Goal: Transaction & Acquisition: Subscribe to service/newsletter

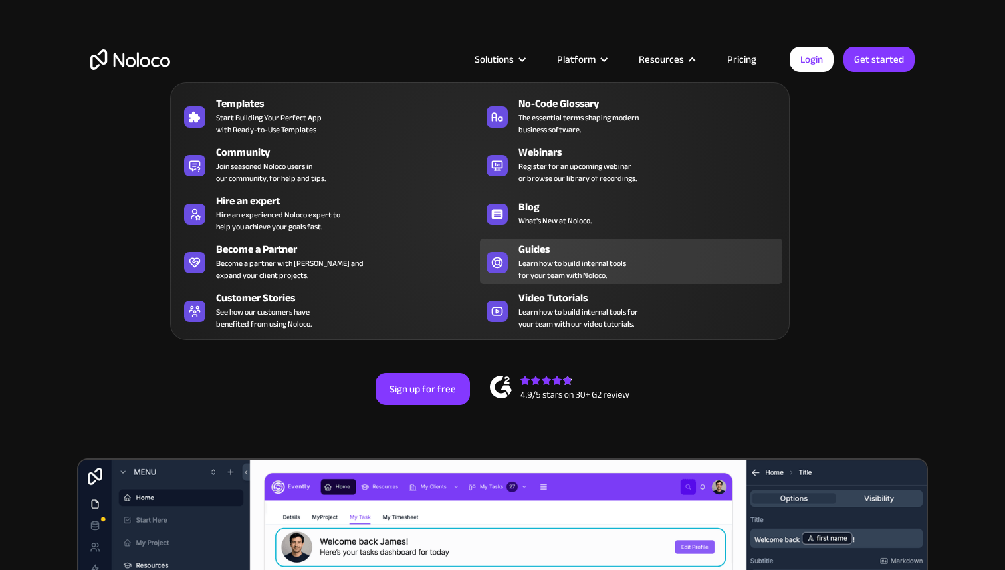
click at [561, 257] on span "Learn how to build internal tools for your team with Noloco." at bounding box center [573, 269] width 108 height 24
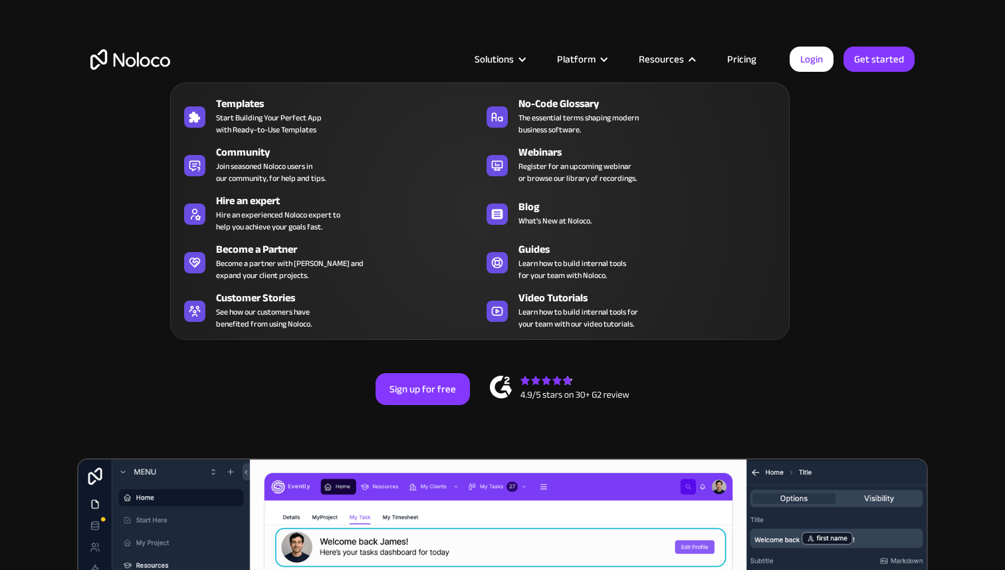
click at [744, 54] on link "Pricing" at bounding box center [742, 59] width 62 height 17
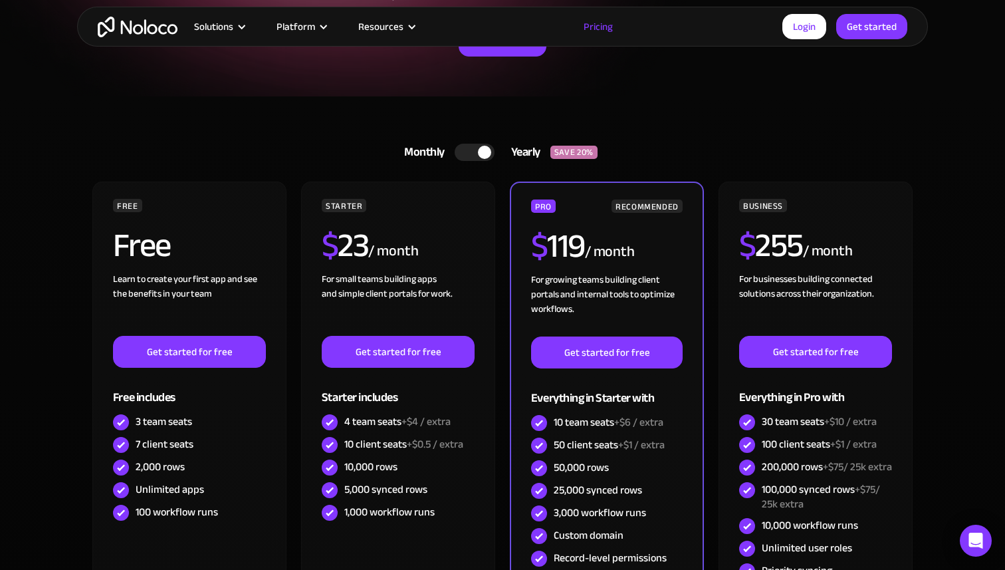
scroll to position [309, 0]
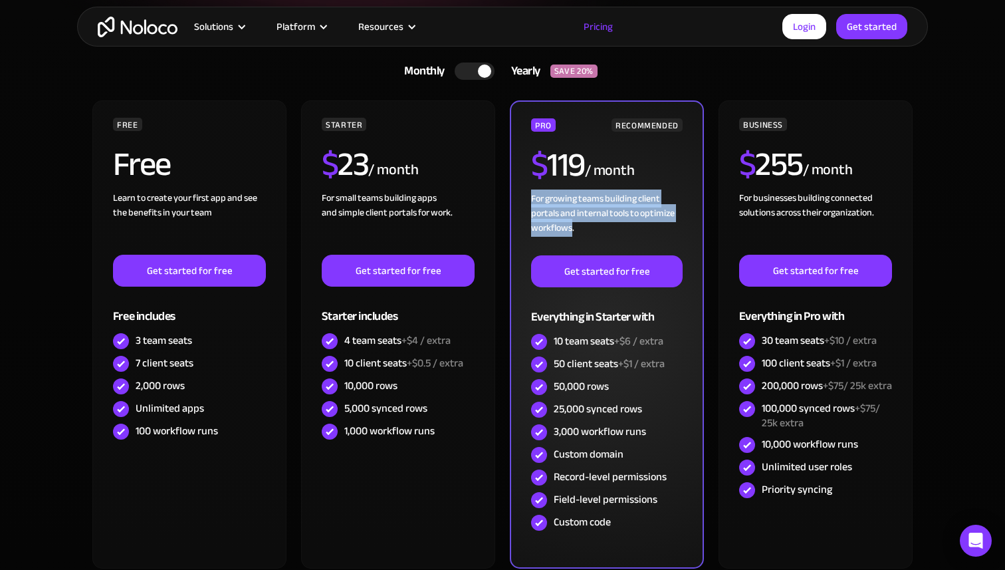
drag, startPoint x: 528, startPoint y: 199, endPoint x: 572, endPoint y: 229, distance: 54.0
click at [572, 229] on div "PRO RECOMMENDED $ 119 / month For growing teams building client portals and int…" at bounding box center [607, 334] width 194 height 468
click at [530, 122] on div "PRO RECOMMENDED $ 119 / month For growing teams building client portals and int…" at bounding box center [607, 334] width 194 height 468
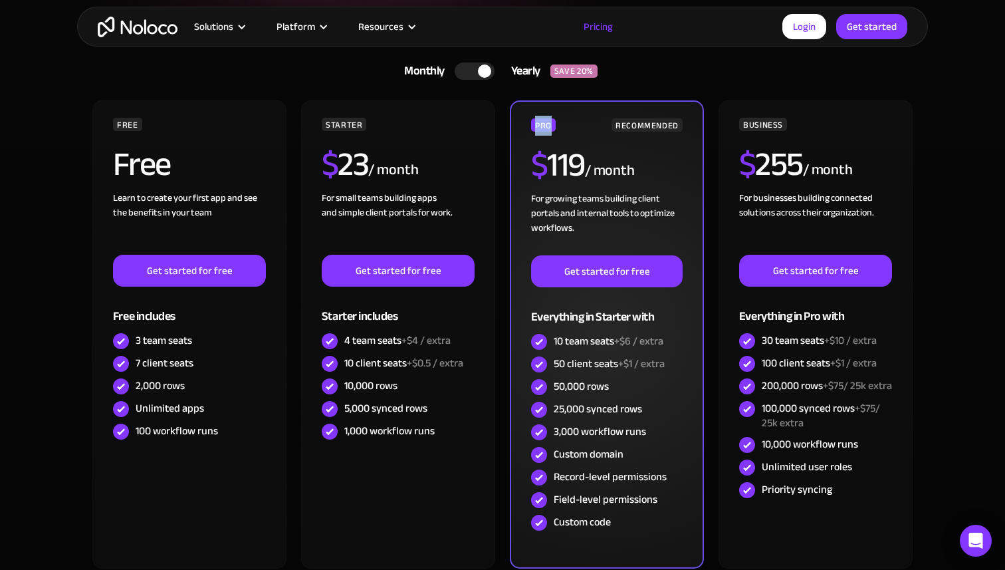
click at [530, 122] on div "PRO RECOMMENDED $ 119 / month For growing teams building client portals and int…" at bounding box center [607, 334] width 194 height 468
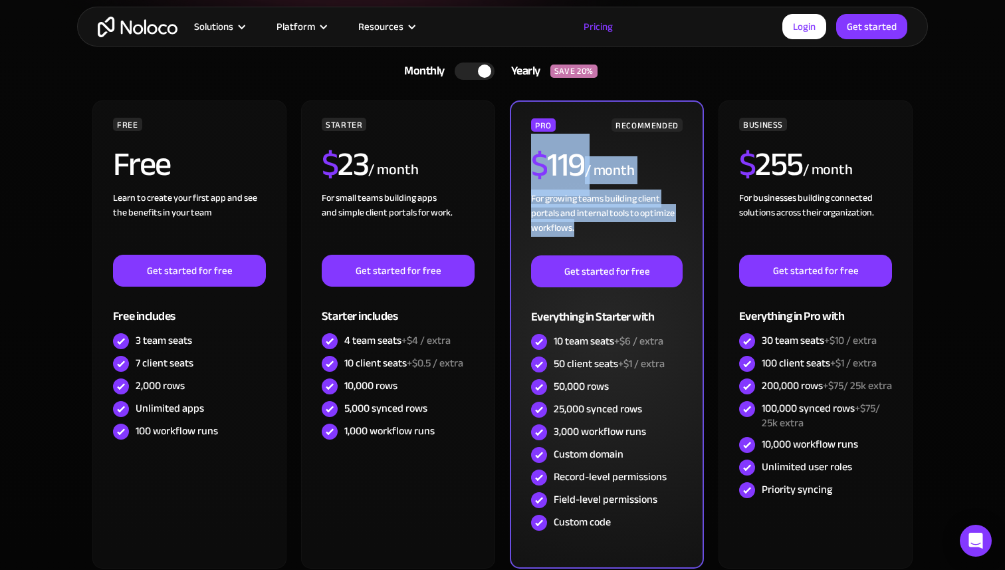
drag, startPoint x: 532, startPoint y: 161, endPoint x: 610, endPoint y: 236, distance: 108.1
click at [610, 236] on div "PRO RECOMMENDED $ 119 / month For growing teams building client portals and int…" at bounding box center [607, 326] width 152 height 416
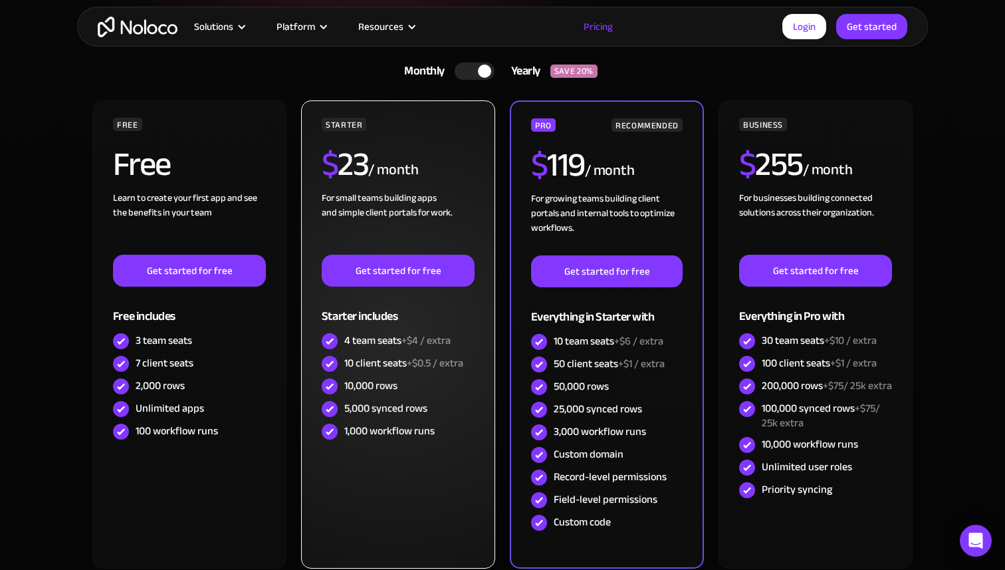
click at [438, 180] on div "$ 23 / month" at bounding box center [398, 169] width 153 height 43
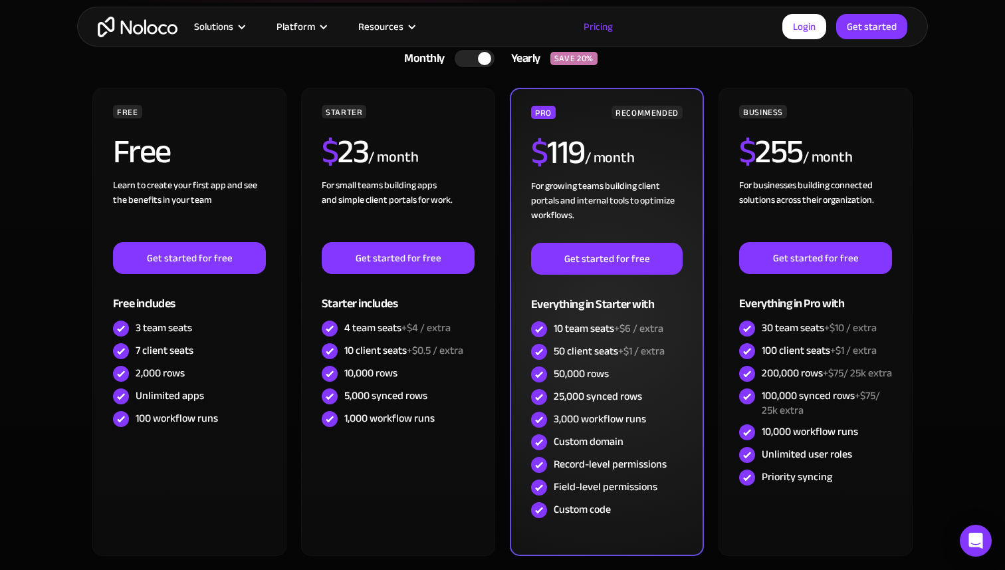
scroll to position [312, 0]
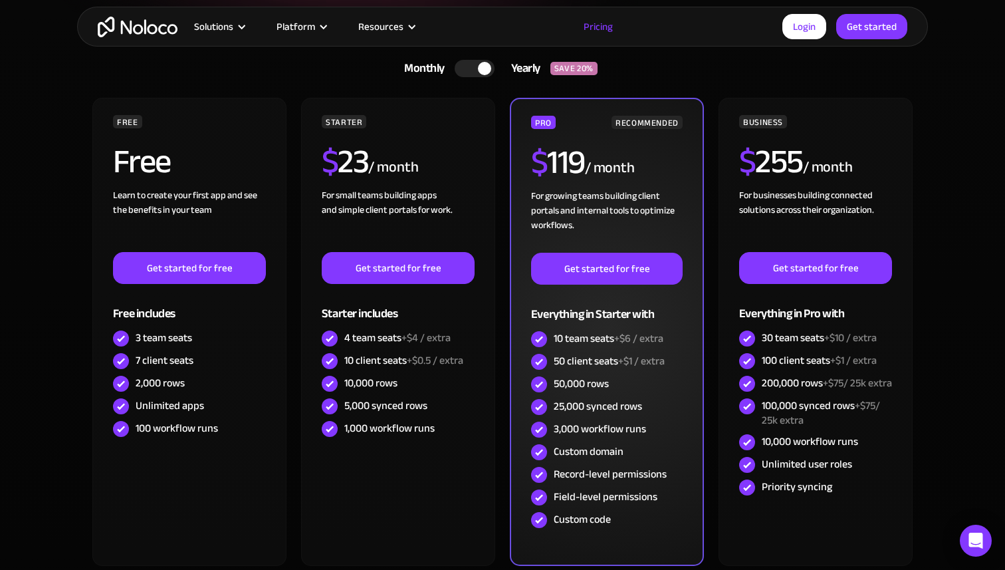
click at [598, 340] on div "10 team seats +$6 / extra" at bounding box center [609, 338] width 110 height 15
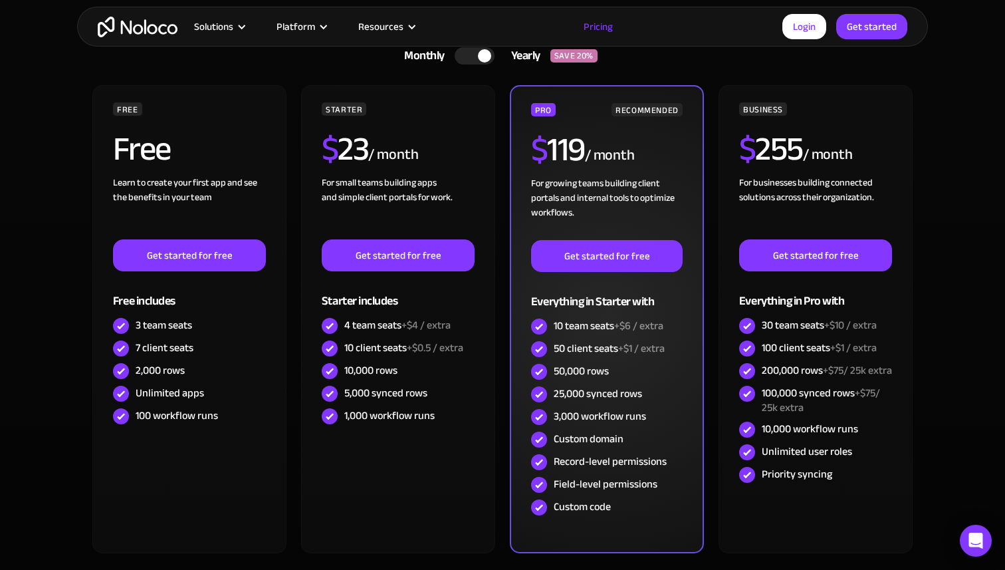
scroll to position [320, 0]
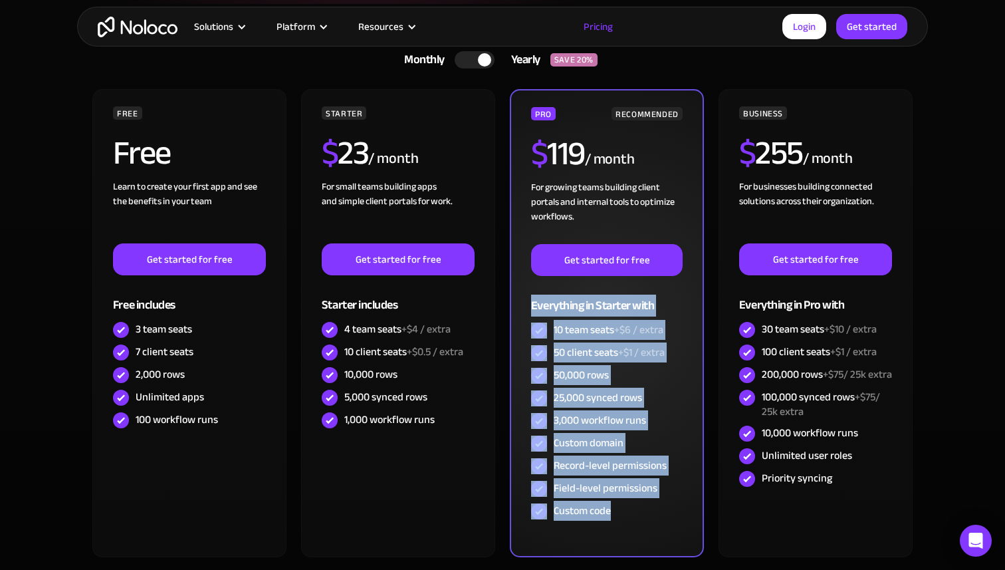
drag, startPoint x: 530, startPoint y: 310, endPoint x: 630, endPoint y: 522, distance: 234.6
click at [630, 522] on div "PRO RECOMMENDED $ 119 / month For growing teams building client portals and int…" at bounding box center [607, 323] width 194 height 468
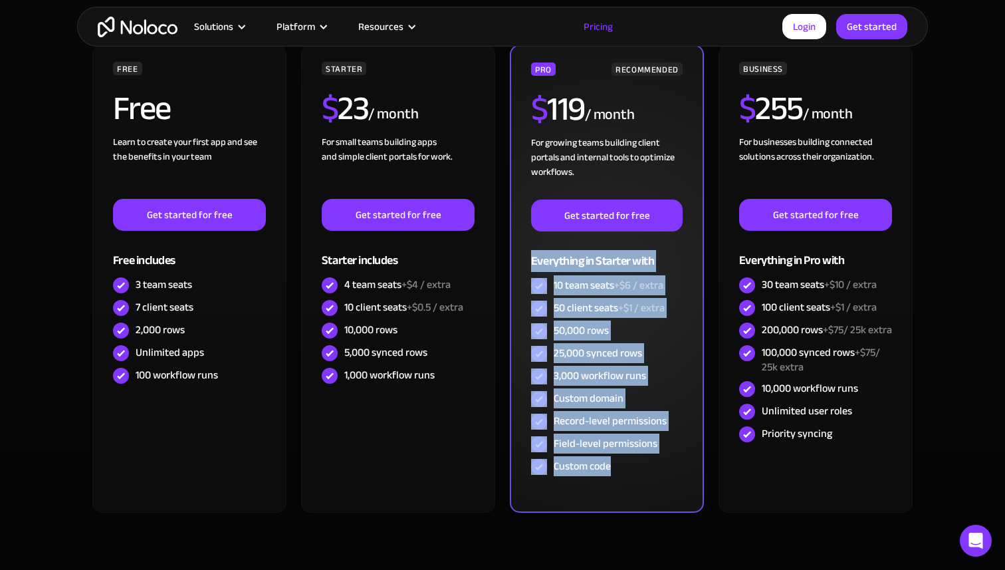
scroll to position [257, 0]
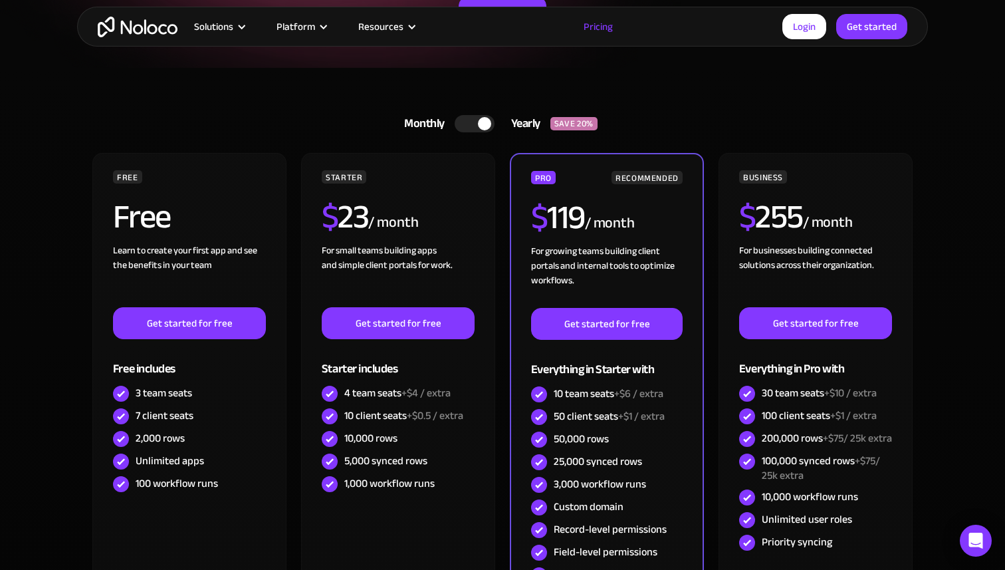
click at [497, 201] on div "FREE Free Learn to create your first app and see the benefits in your team ‍ Ge…" at bounding box center [502, 392] width 824 height 479
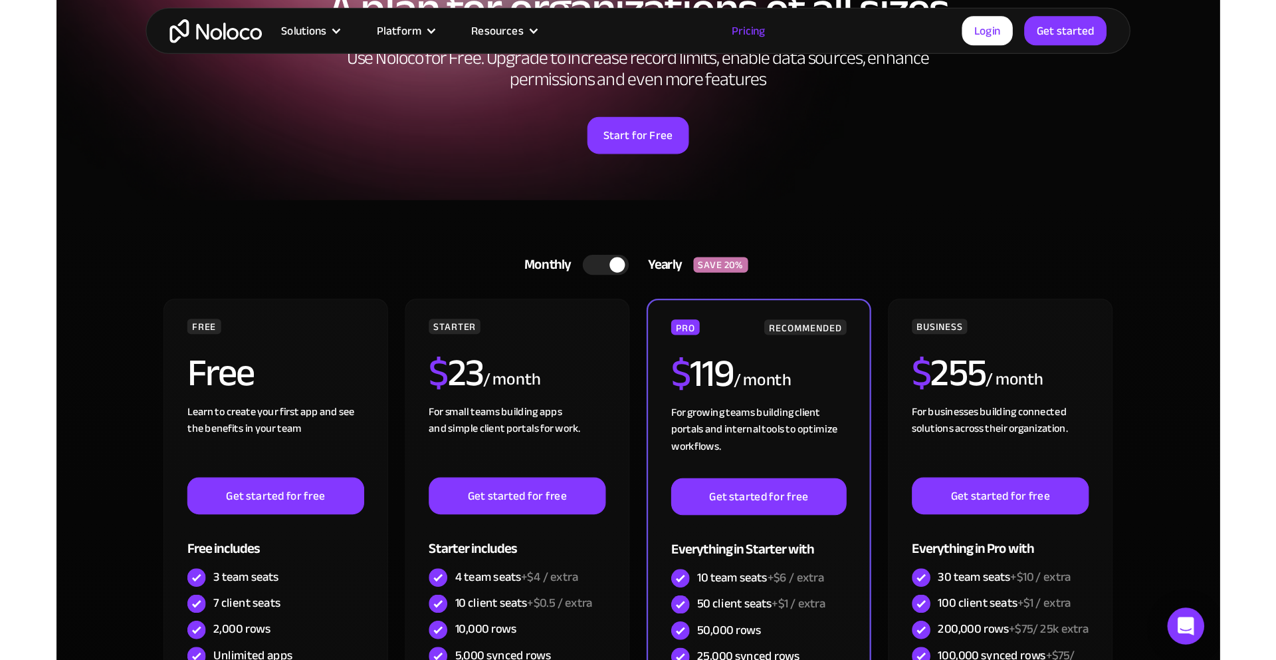
scroll to position [357, 0]
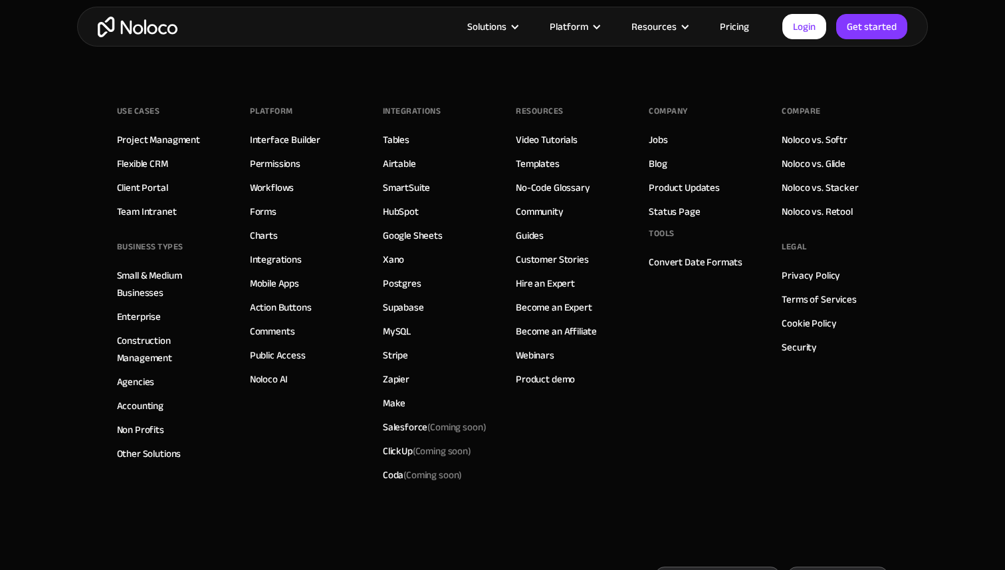
scroll to position [8354, 0]
